Goal: Find specific page/section: Find specific page/section

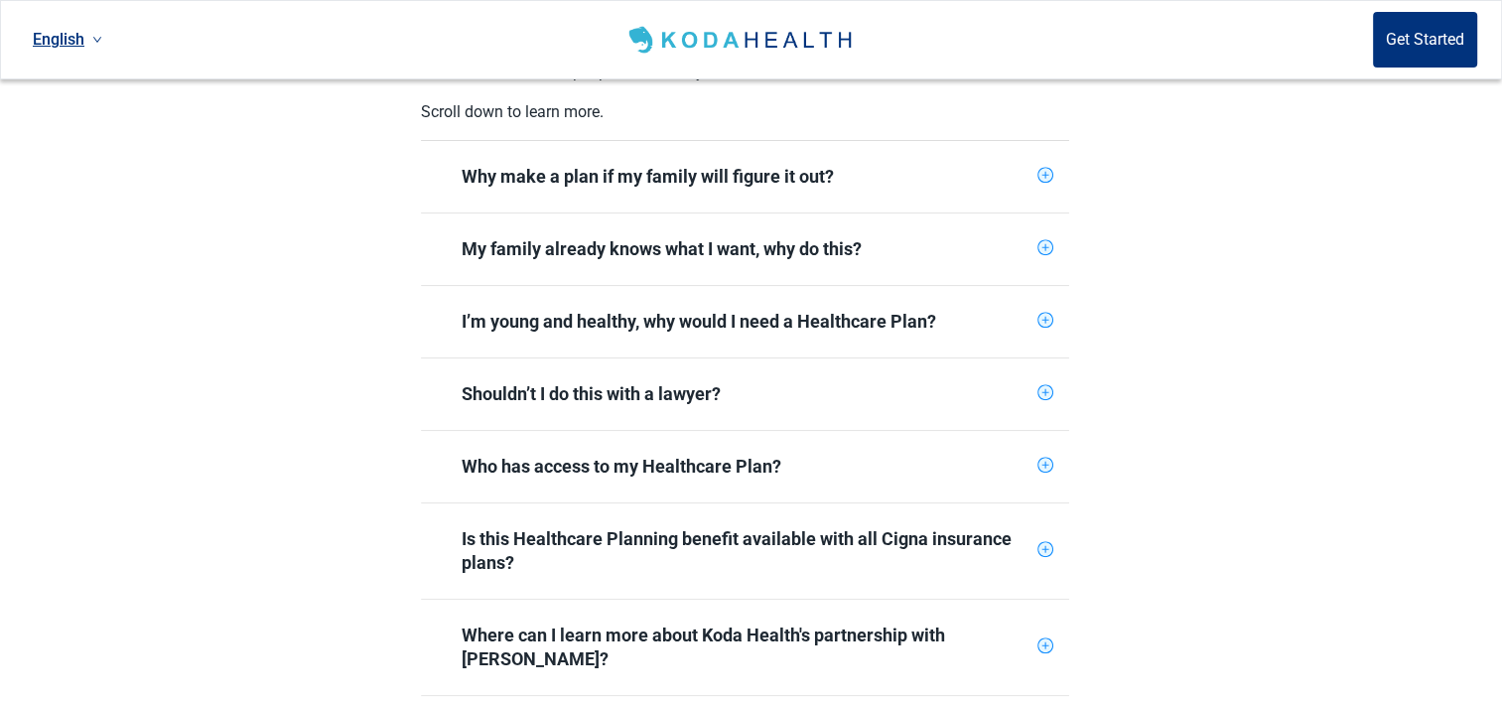
scroll to position [695, 0]
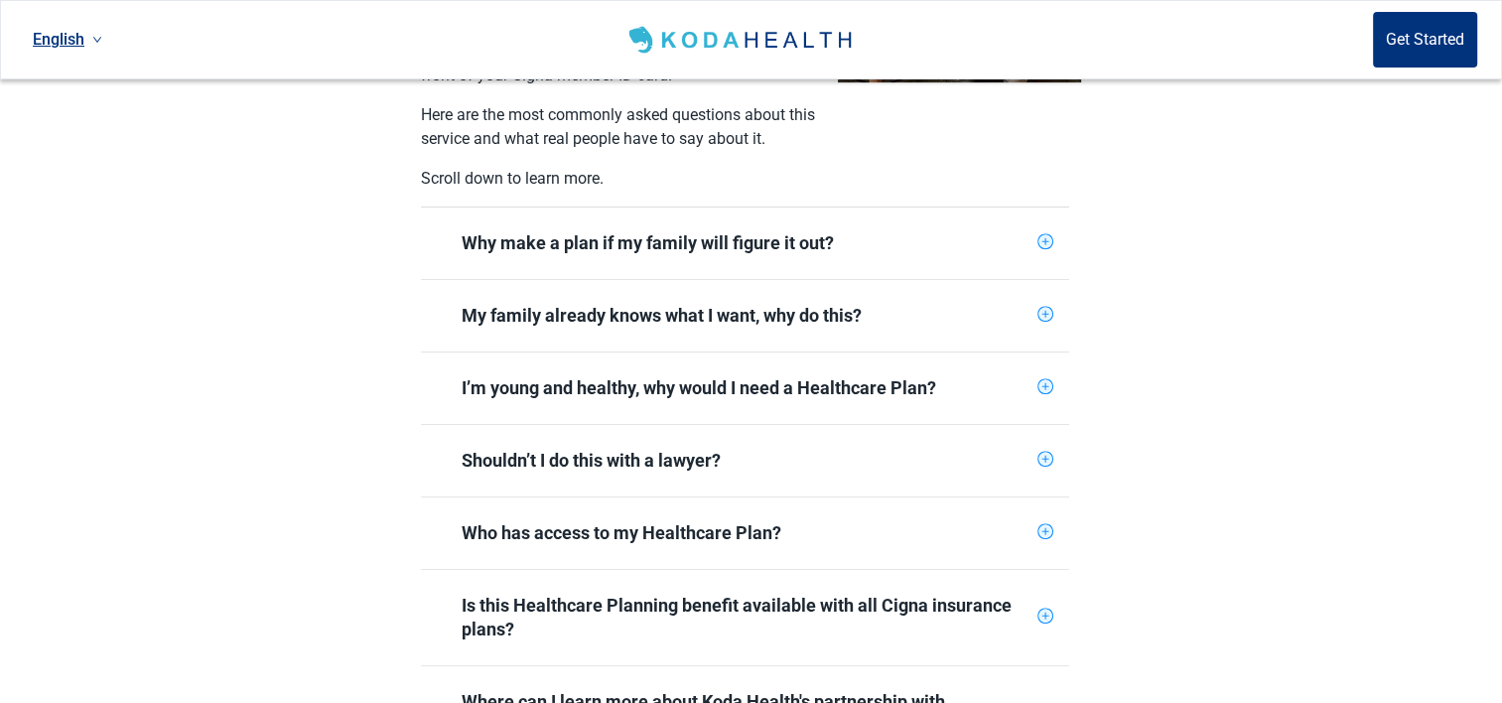
click at [1046, 235] on icon "plus-circle" at bounding box center [1045, 241] width 13 height 13
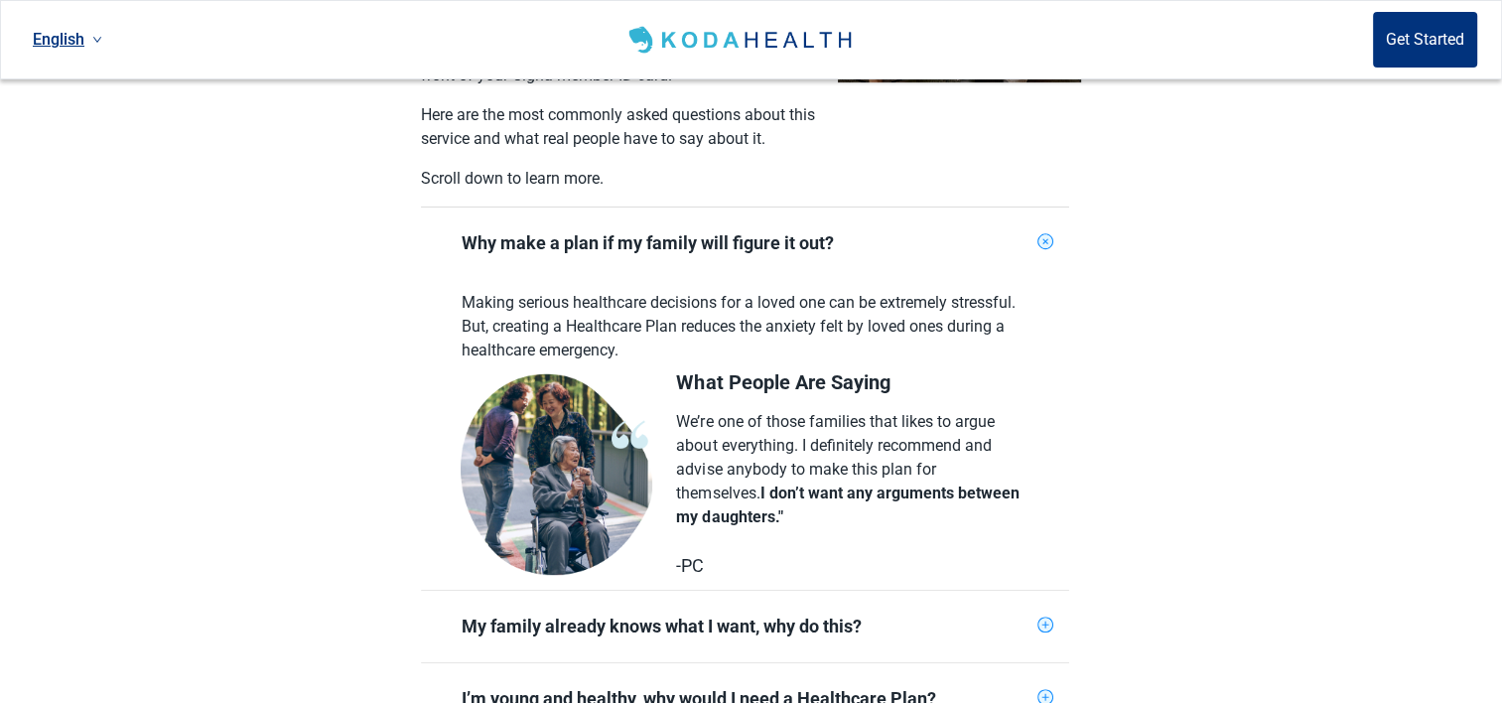
scroll to position [794, 0]
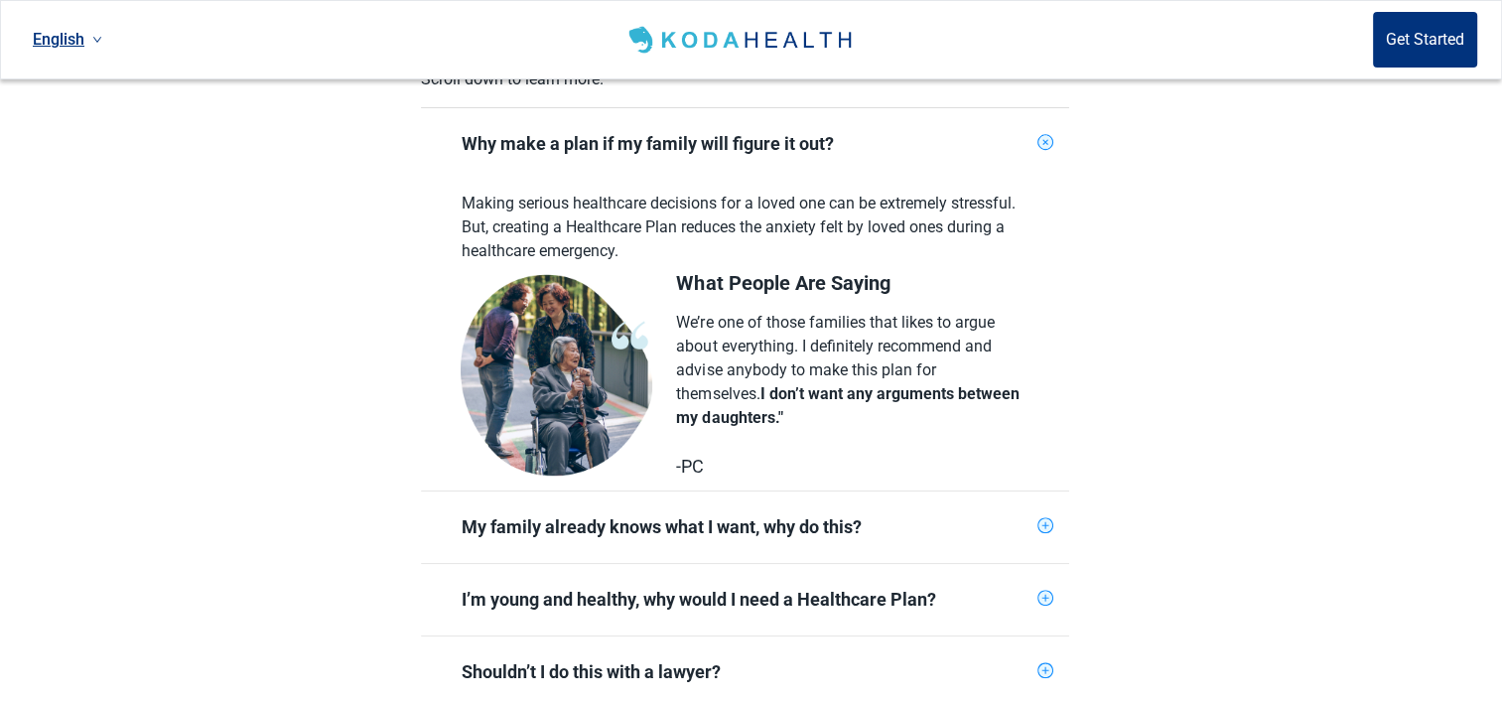
click at [1039, 133] on icon "plus-circle" at bounding box center [1046, 142] width 19 height 19
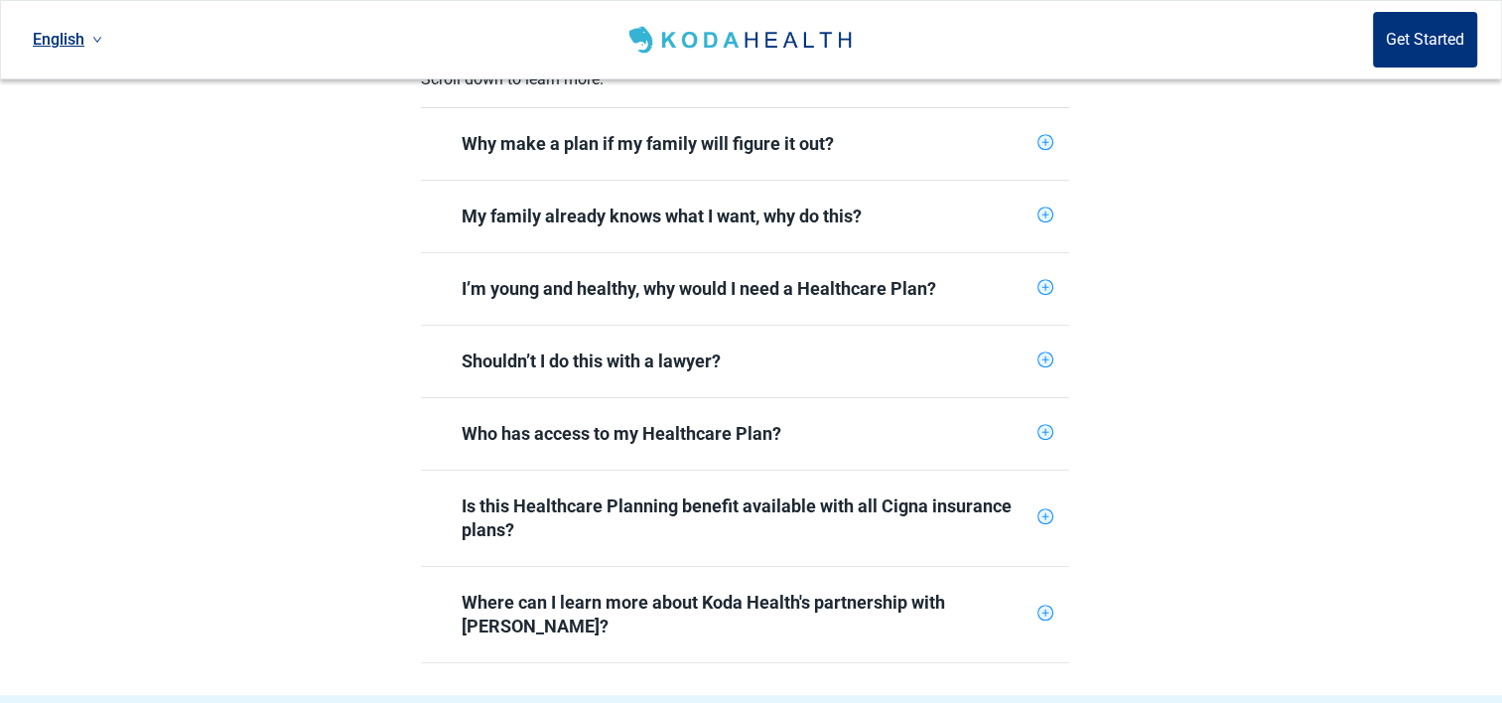
click at [1046, 208] on icon "plus-circle" at bounding box center [1045, 214] width 13 height 13
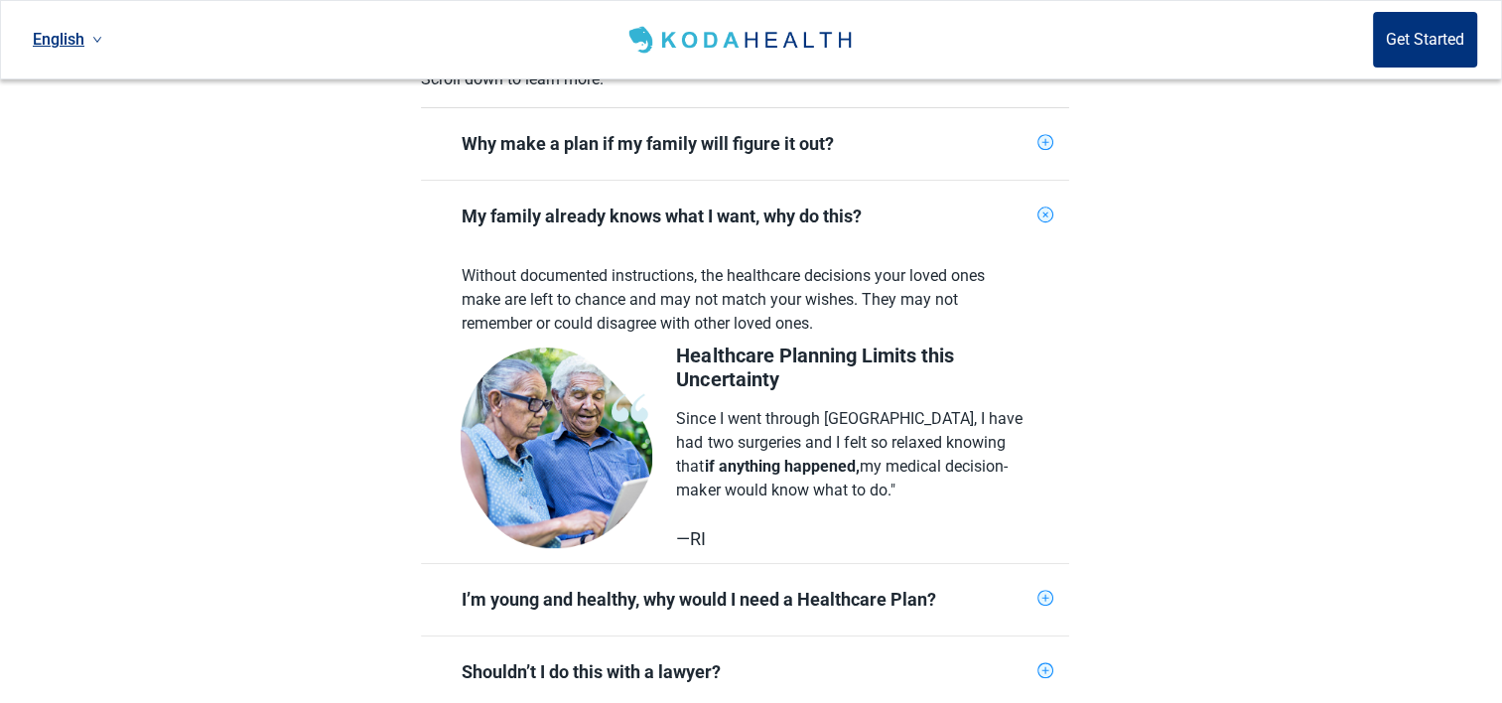
click at [1048, 206] on icon "plus-circle" at bounding box center [1046, 215] width 19 height 19
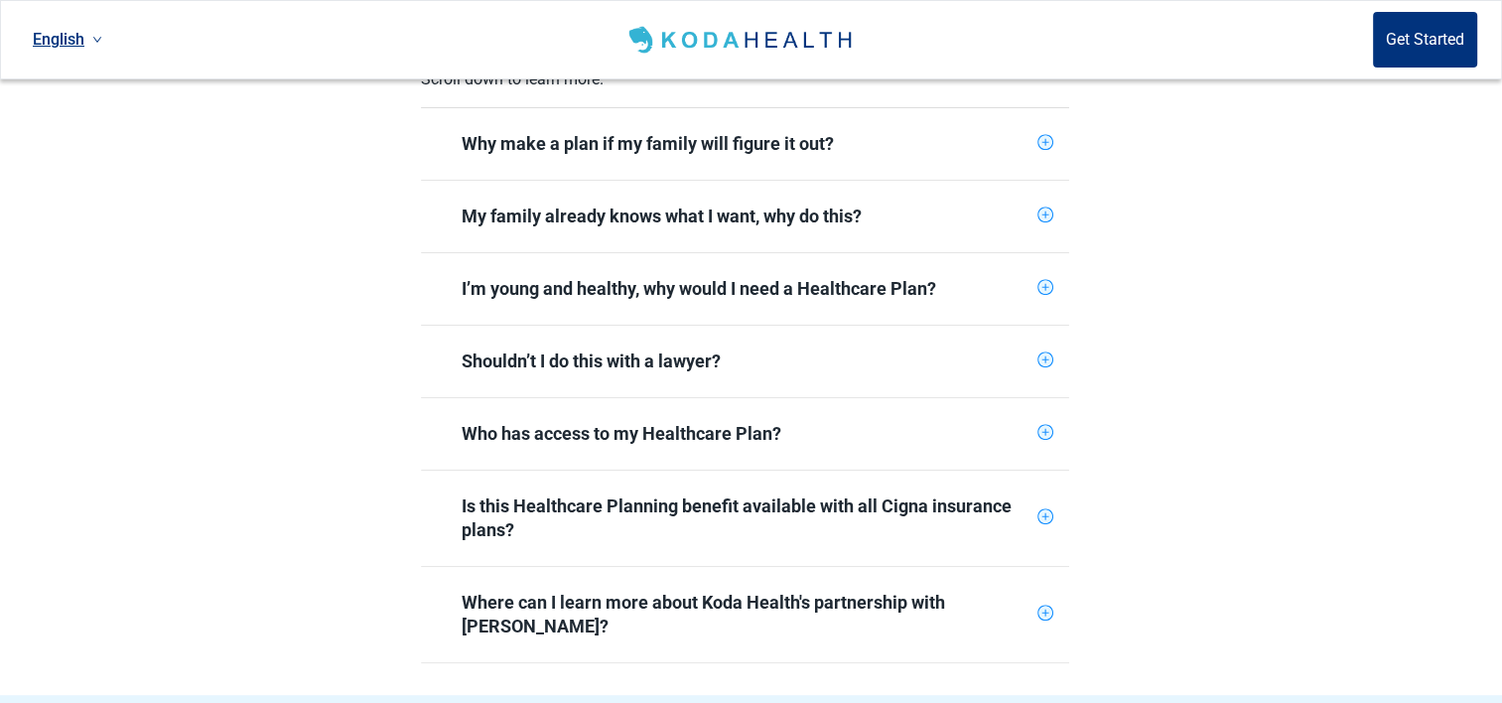
click at [1044, 284] on icon "plus-circle" at bounding box center [1045, 287] width 7 height 7
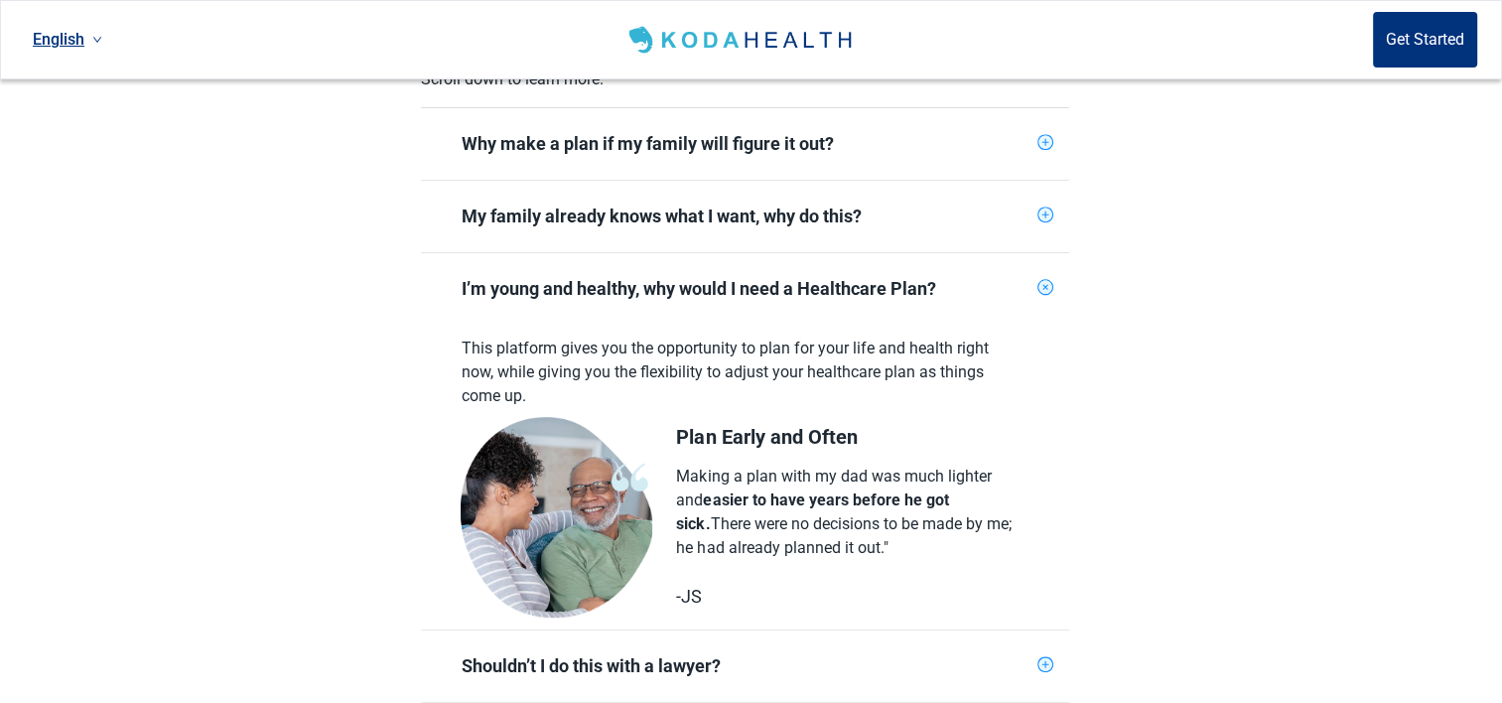
click at [1042, 278] on icon "plus-circle" at bounding box center [1046, 287] width 19 height 19
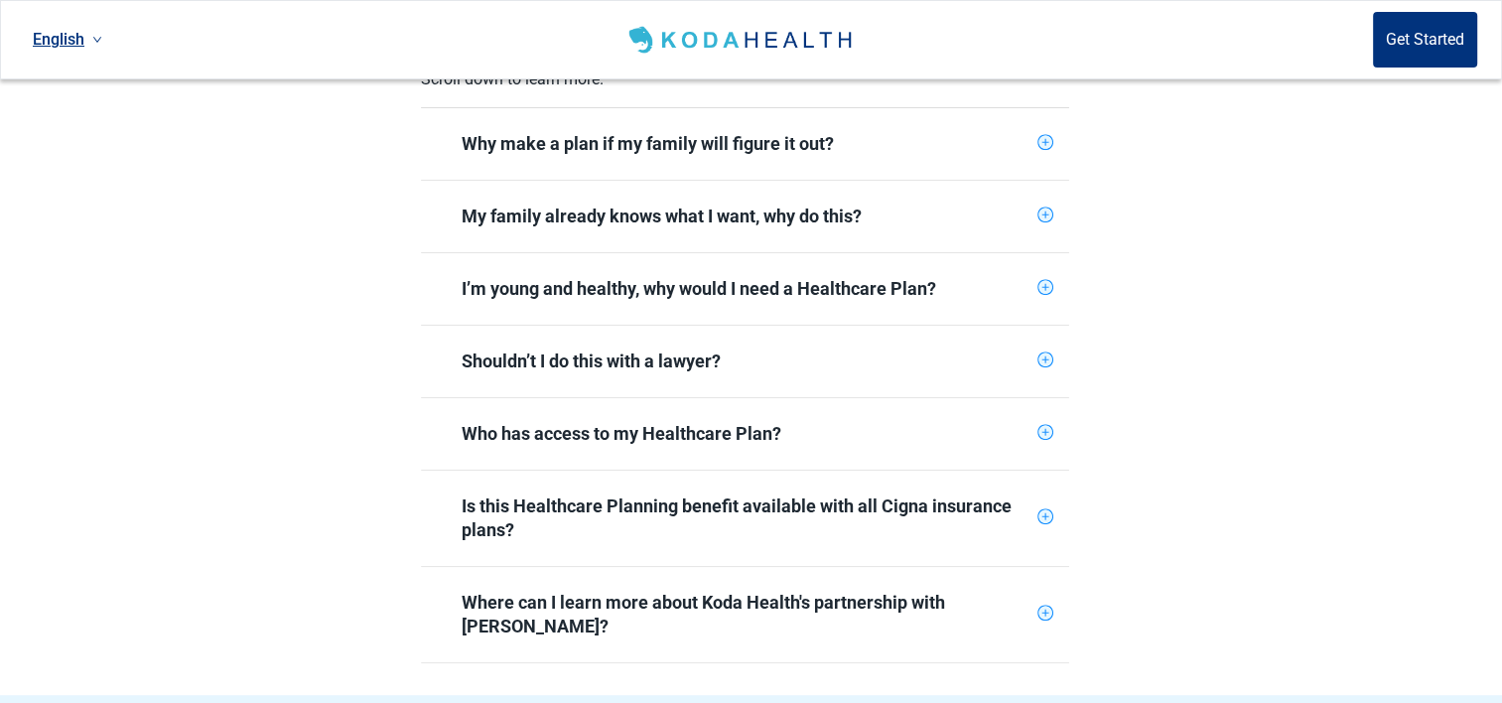
click at [1045, 353] on icon "plus-circle" at bounding box center [1045, 359] width 13 height 13
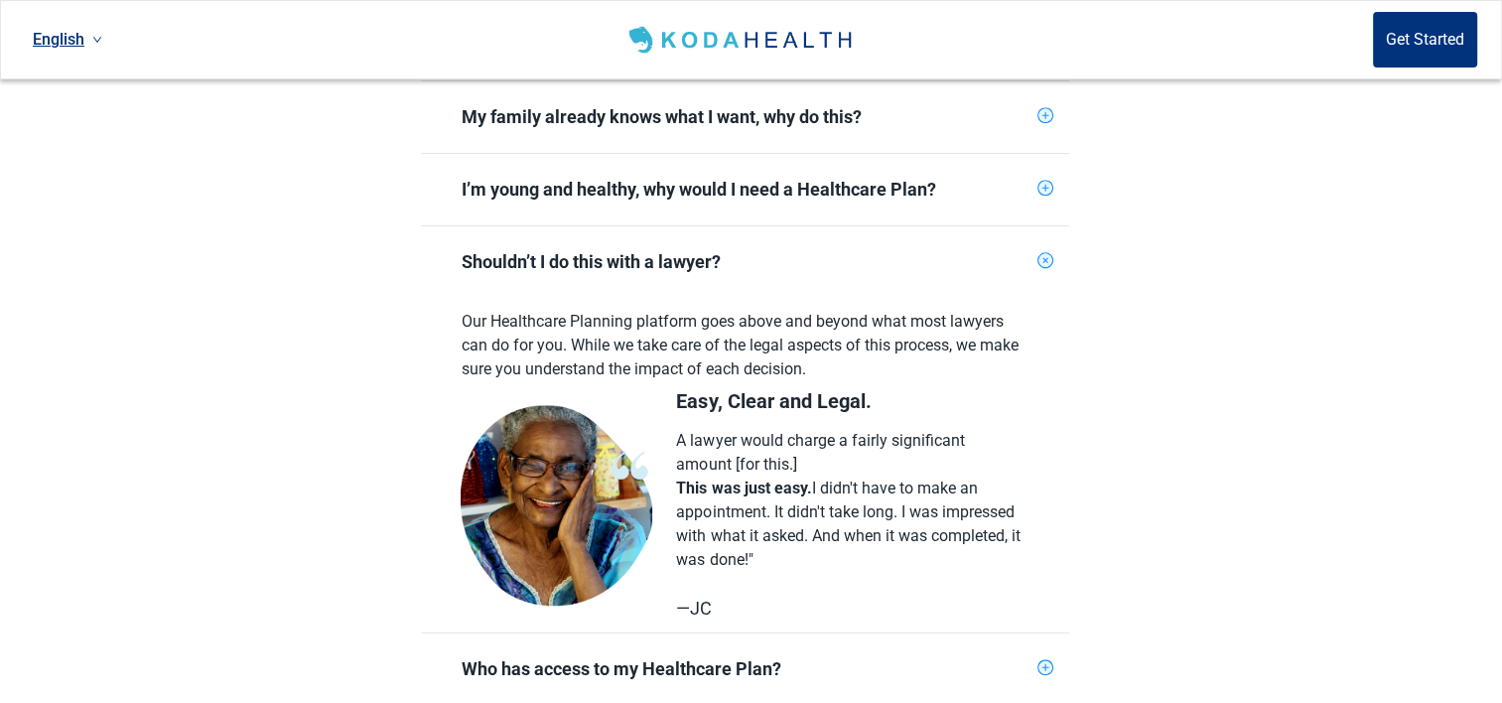
scroll to position [993, 0]
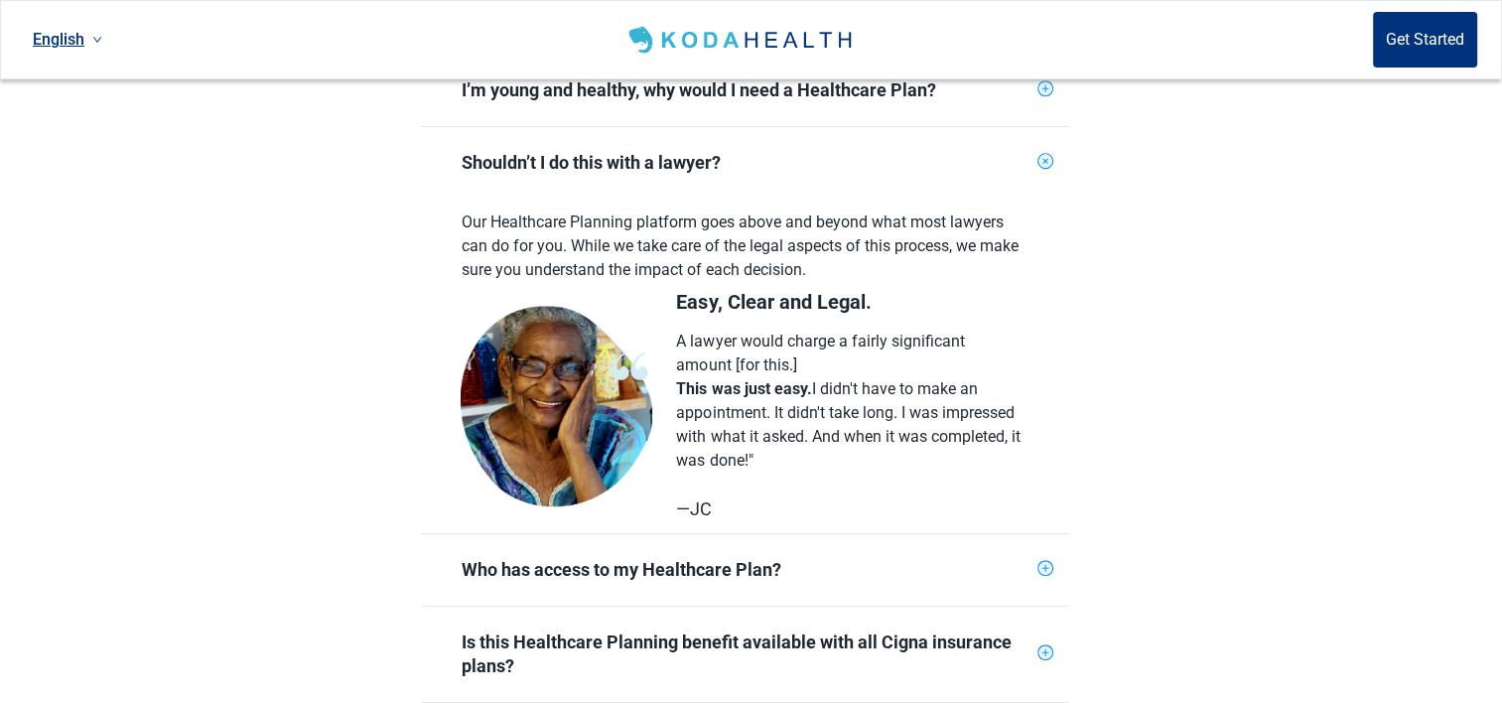
click at [1048, 152] on icon "plus-circle" at bounding box center [1046, 161] width 19 height 19
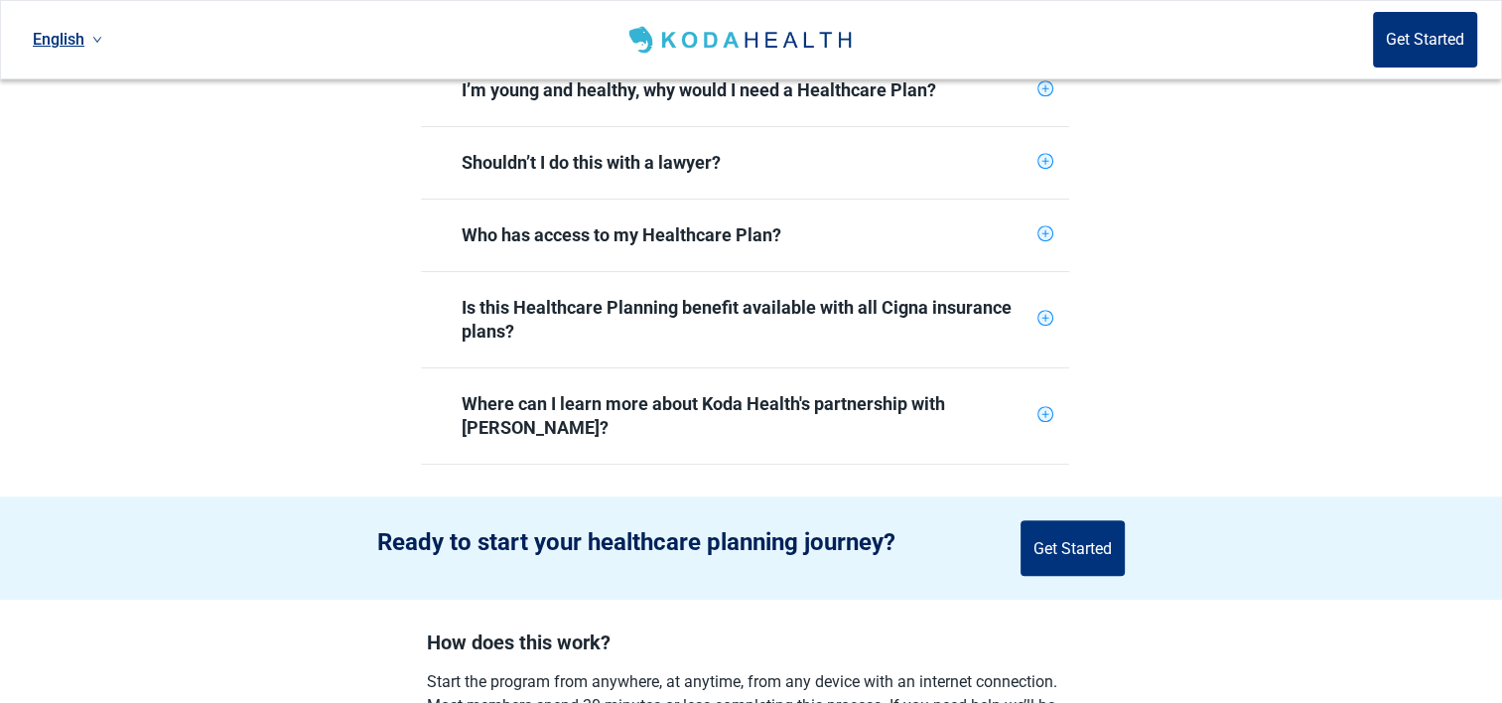
click at [1044, 227] on icon "plus-circle" at bounding box center [1045, 233] width 13 height 13
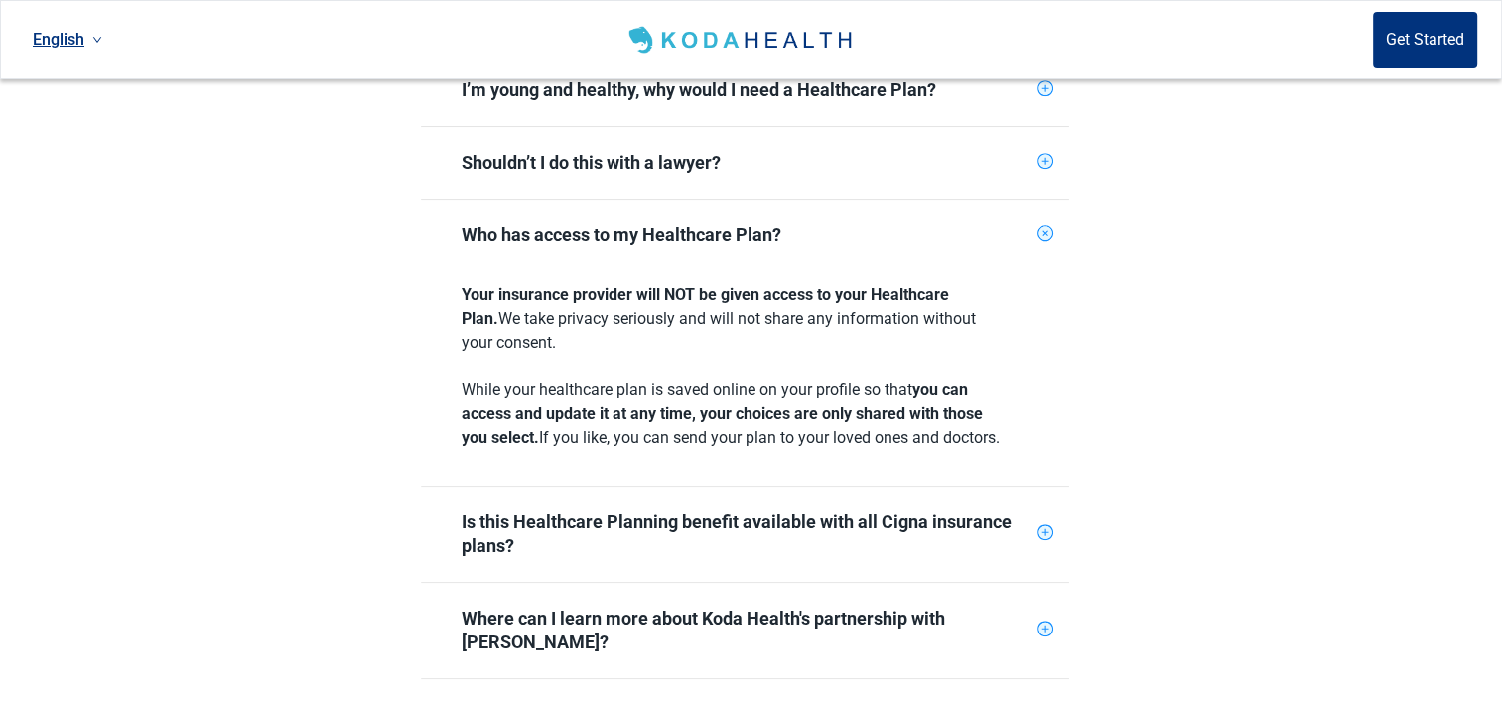
click at [1045, 224] on icon "plus-circle" at bounding box center [1046, 233] width 19 height 19
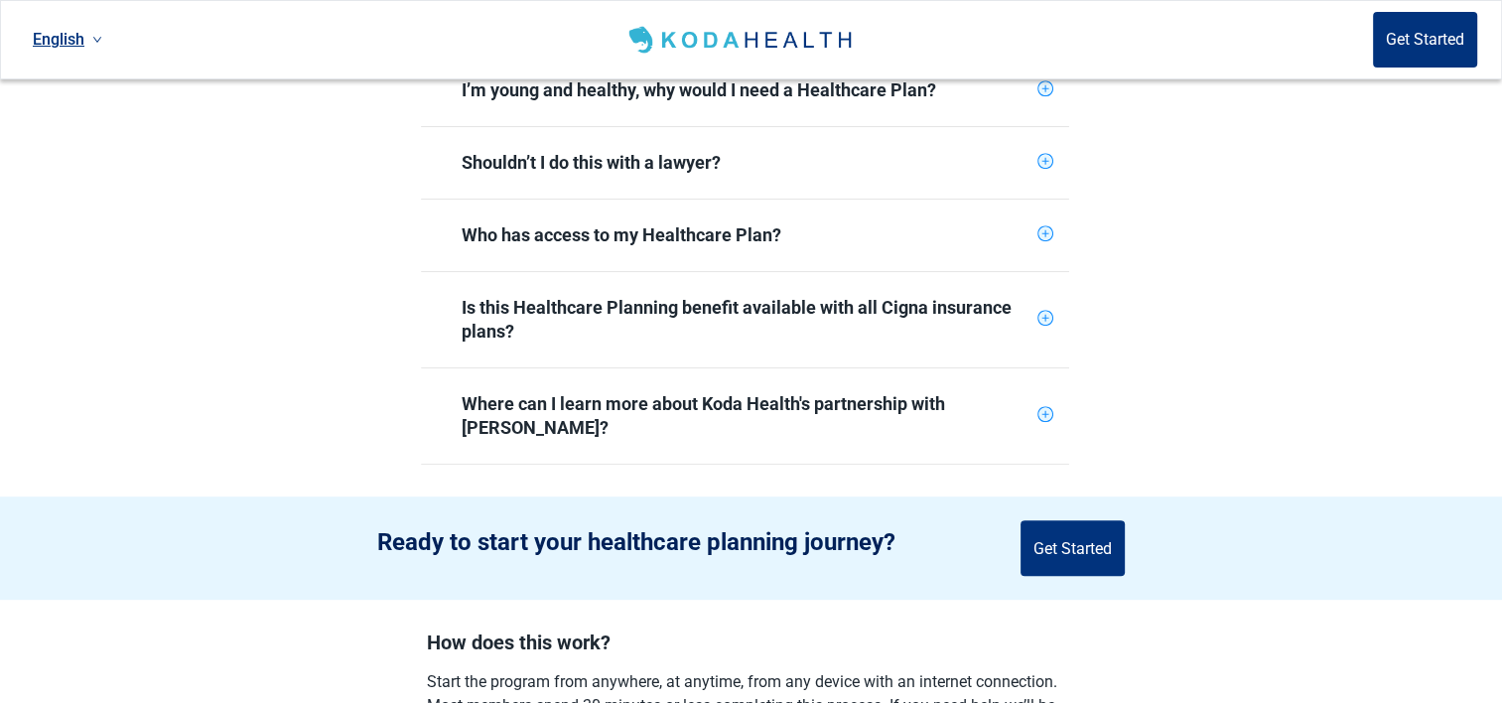
click at [1043, 315] on icon "plus-circle" at bounding box center [1045, 318] width 7 height 7
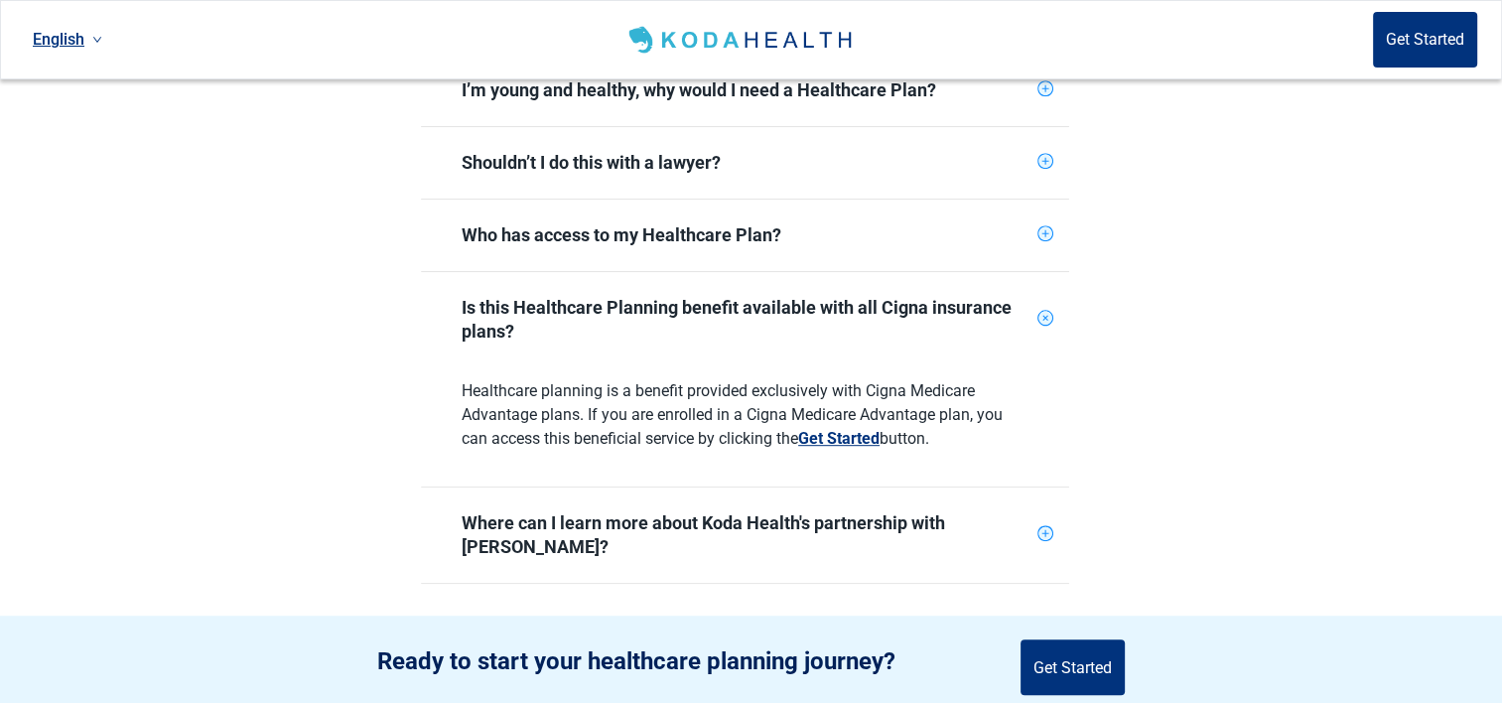
click at [1049, 307] on icon "plus-circle" at bounding box center [1046, 318] width 23 height 23
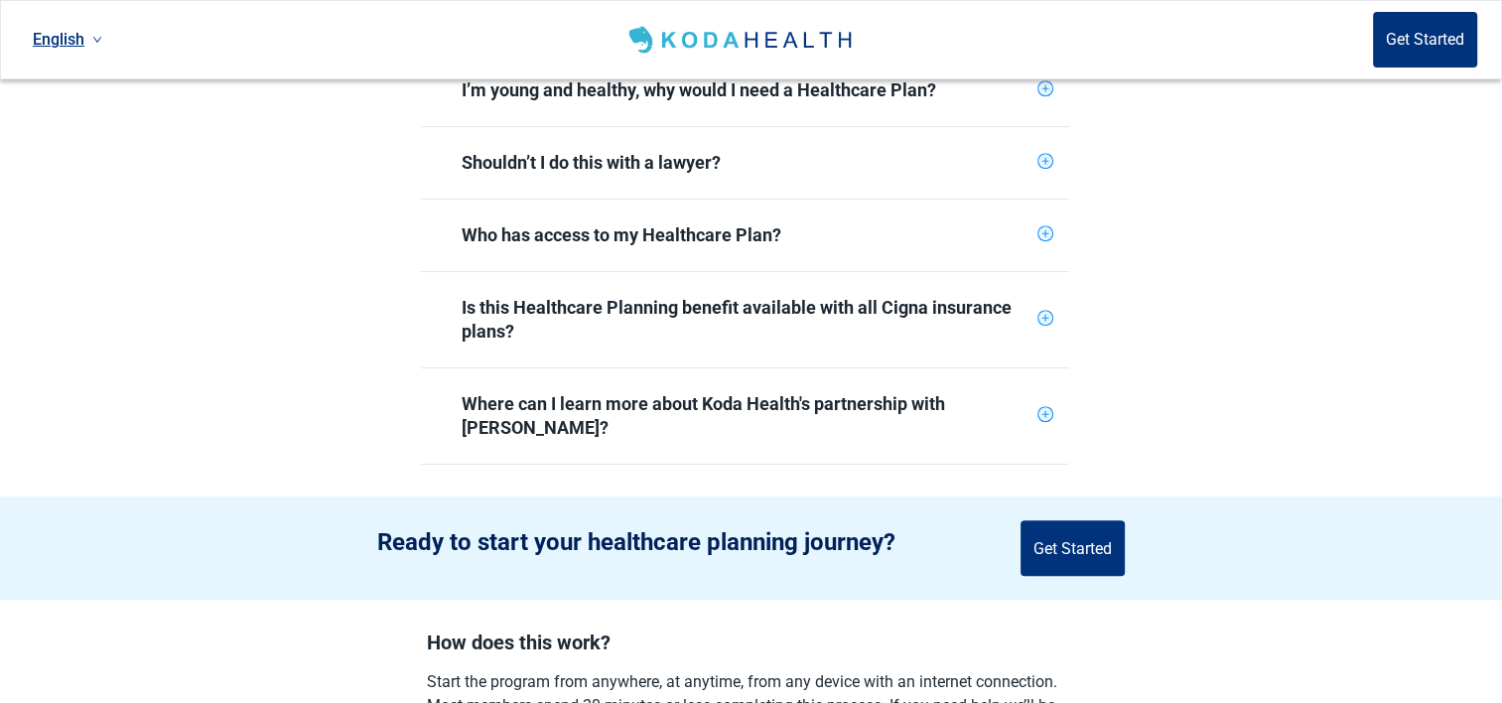
click at [1042, 411] on icon "plus-circle" at bounding box center [1045, 414] width 7 height 7
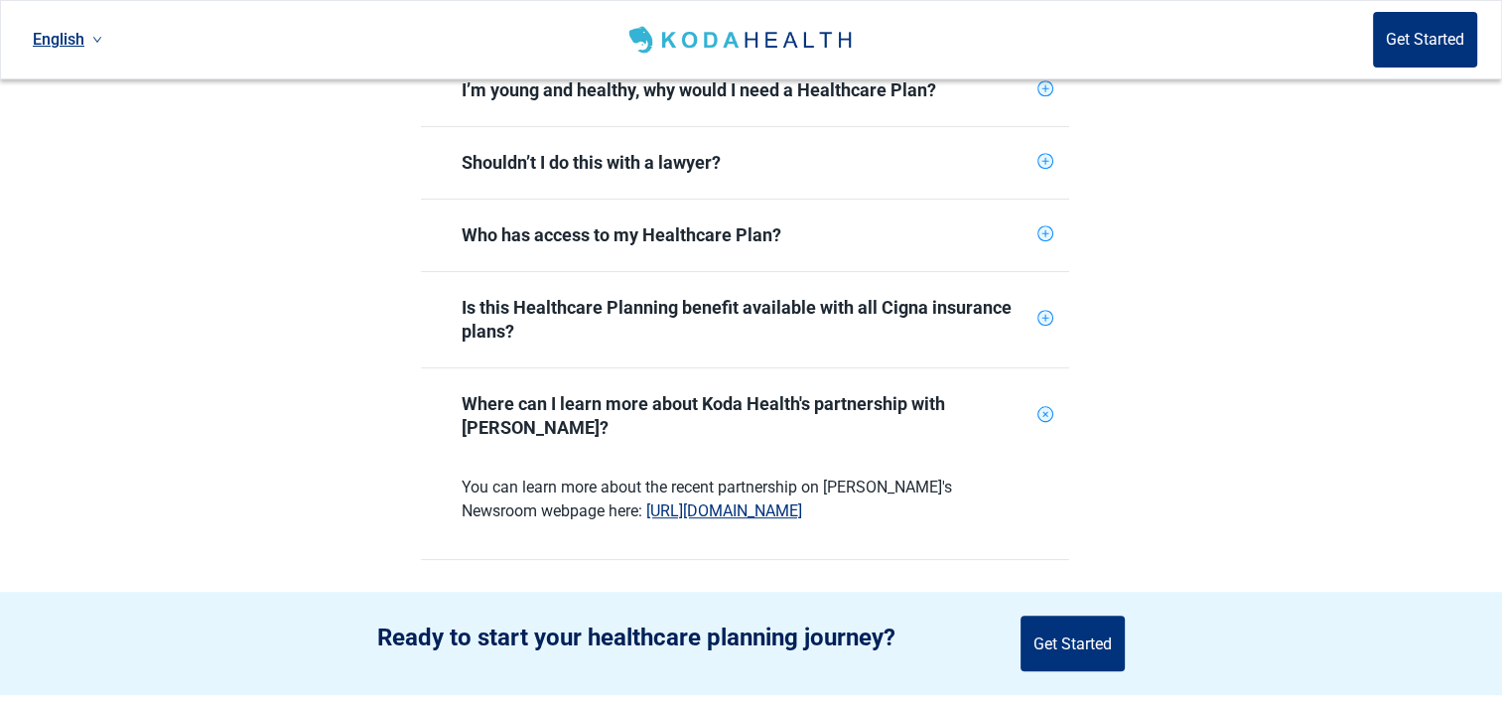
click at [1048, 405] on icon "plus-circle" at bounding box center [1046, 414] width 19 height 19
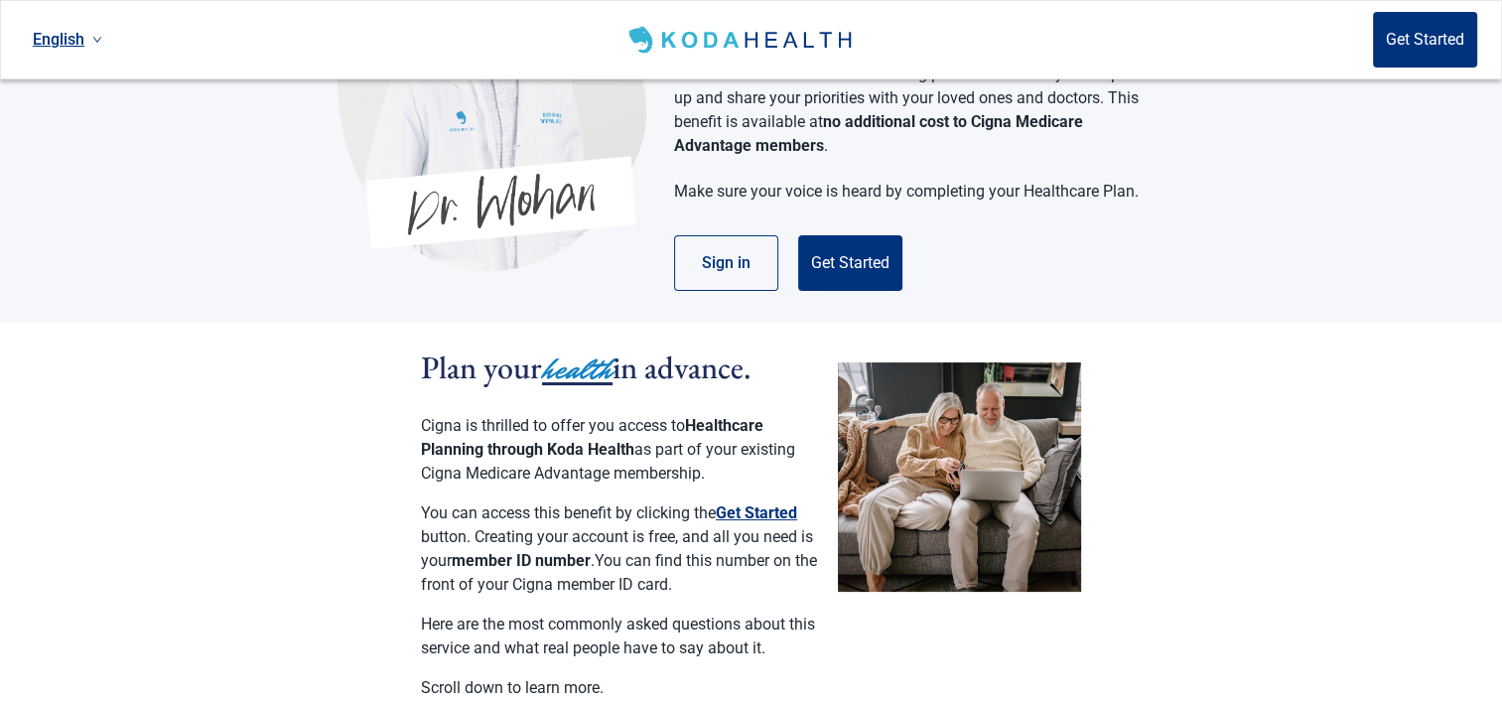
scroll to position [199, 0]
